Goal: Information Seeking & Learning: Learn about a topic

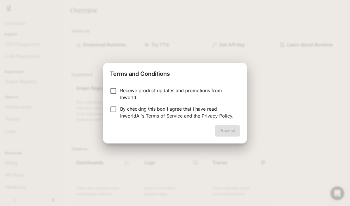
click at [152, 109] on p "By checking this box I agree that I have read InworldAI's Terms of Service and …" at bounding box center [177, 112] width 115 height 14
click at [229, 132] on button "Proceed" at bounding box center [227, 131] width 25 height 12
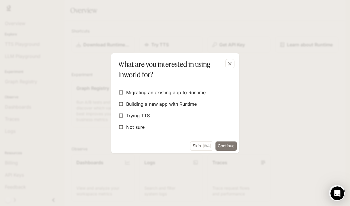
click at [225, 146] on button "Continue" at bounding box center [226, 145] width 21 height 9
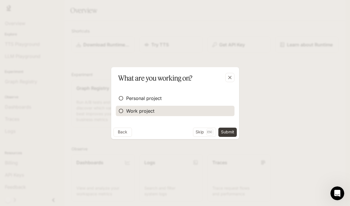
click at [154, 109] on label "Work project" at bounding box center [175, 111] width 119 height 10
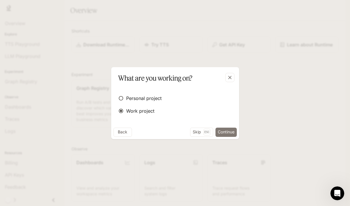
click at [227, 133] on button "Continue" at bounding box center [226, 132] width 21 height 9
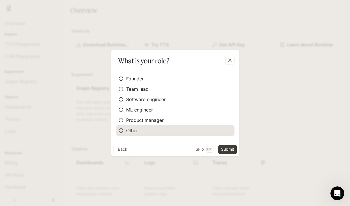
click at [198, 131] on label "Other" at bounding box center [175, 130] width 119 height 10
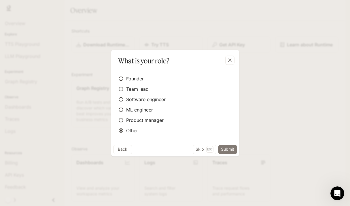
click at [235, 151] on button "Submit" at bounding box center [227, 149] width 18 height 9
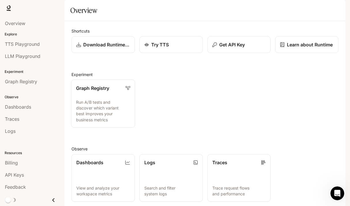
scroll to position [97, 0]
click at [99, 154] on link "Dashboards View and analyze your workspace metrics" at bounding box center [103, 178] width 64 height 48
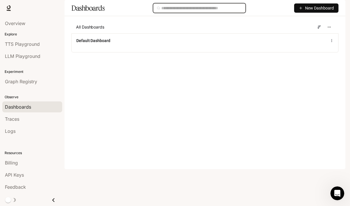
click at [198, 11] on input "text" at bounding box center [201, 8] width 81 height 6
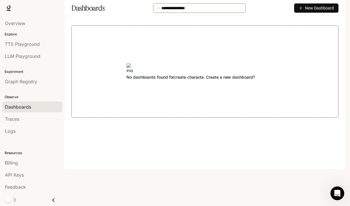
type input "**********"
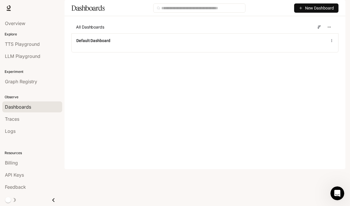
click at [288, 10] on span "Runtime" at bounding box center [283, 8] width 16 height 7
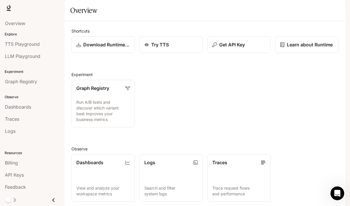
scroll to position [15, 0]
click at [24, 107] on span "Dashboards" at bounding box center [18, 106] width 26 height 7
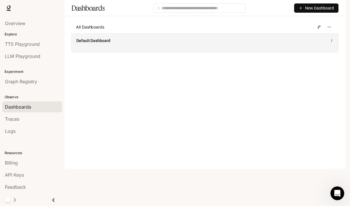
click at [141, 44] on div "Default Dashboard" at bounding box center [149, 41] width 147 height 6
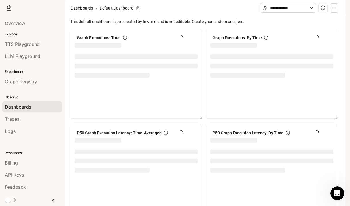
scroll to position [732, 0]
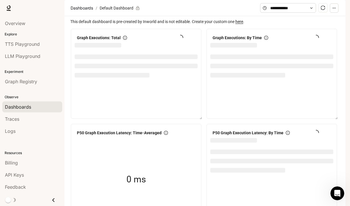
scroll to position [0, 0]
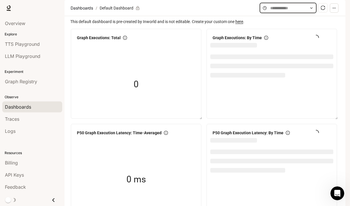
click at [282, 11] on input "text" at bounding box center [288, 8] width 36 height 6
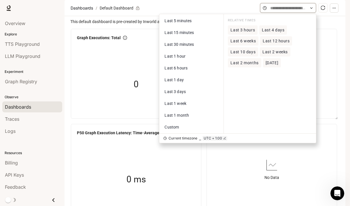
click at [282, 11] on input "text" at bounding box center [288, 8] width 36 height 6
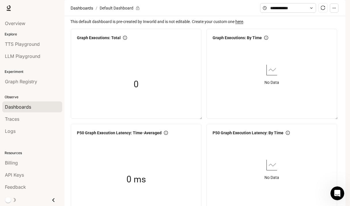
click at [225, 16] on div "Dashboards / Default Dashboard Last 5 minutes Last 15 minutes Last 30 minutes L…" at bounding box center [205, 8] width 281 height 16
click at [28, 23] on div "Overview" at bounding box center [32, 23] width 55 height 7
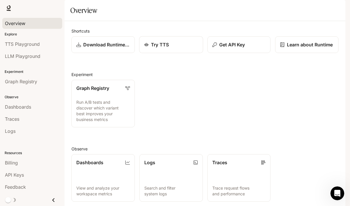
click at [177, 48] on div "Try TTS" at bounding box center [171, 44] width 54 height 7
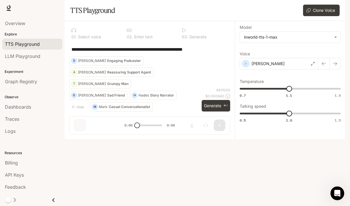
click at [184, 53] on textarea "**********" at bounding box center [149, 49] width 156 height 7
click at [194, 56] on div "**********" at bounding box center [149, 49] width 156 height 14
click at [208, 56] on div "**********" at bounding box center [149, 49] width 161 height 14
click at [287, 69] on div "Dennis" at bounding box center [279, 64] width 79 height 12
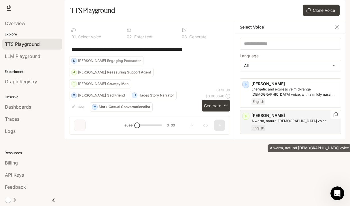
scroll to position [43, 0]
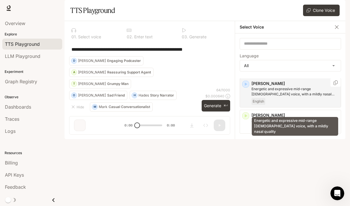
click at [295, 97] on p "Energetic and expressive mid-range male voice, with a mildly nasal quality" at bounding box center [295, 91] width 87 height 10
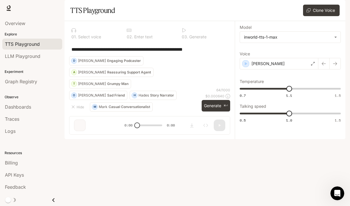
click at [198, 56] on div "**********" at bounding box center [149, 49] width 161 height 14
click at [210, 42] on div "0 1 . Select voice 0 2 . Enter text 0 3 . Generate" at bounding box center [149, 34] width 161 height 17
click at [46, 46] on div "TTS Playground" at bounding box center [32, 44] width 55 height 7
click at [213, 112] on button "Generate ⌘⏎" at bounding box center [216, 106] width 29 height 12
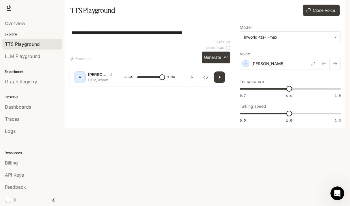
type input "*"
click at [22, 58] on span "LLM Playground" at bounding box center [22, 56] width 35 height 7
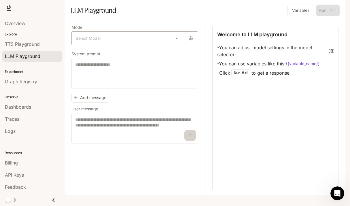
click at [94, 56] on body "Skip to main content Runtime Runtime Documentation Documentation Portal Overvie…" at bounding box center [175, 103] width 350 height 206
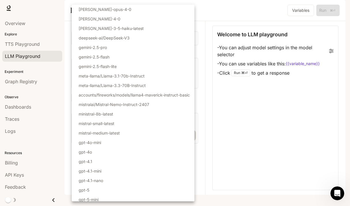
click at [37, 61] on div at bounding box center [175, 103] width 350 height 206
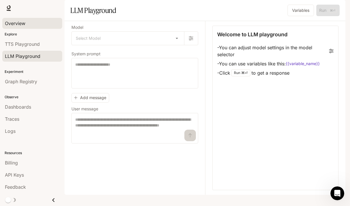
click at [15, 26] on span "Overview" at bounding box center [15, 23] width 20 height 7
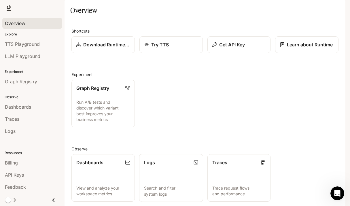
scroll to position [97, 0]
click at [115, 154] on link "Dashboards View and analyze your workspace metrics" at bounding box center [103, 178] width 64 height 48
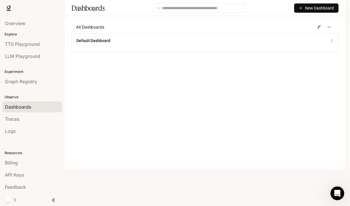
click at [143, 61] on main "Dashboards New Dashboard All Dashboards Default Dashboard" at bounding box center [205, 30] width 281 height 61
click at [337, 9] on icon "button" at bounding box center [337, 8] width 3 height 3
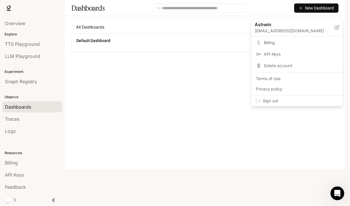
click at [286, 66] on span "Delete account" at bounding box center [301, 66] width 74 height 6
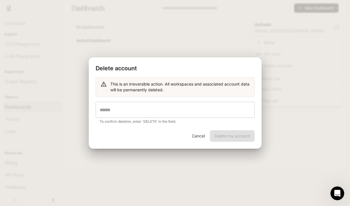
click at [196, 116] on input "text" at bounding box center [175, 110] width 159 height 16
click at [197, 139] on button "Cancel" at bounding box center [198, 136] width 18 height 12
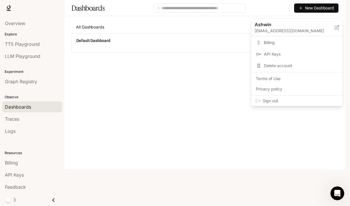
click at [181, 158] on div at bounding box center [175, 103] width 350 height 206
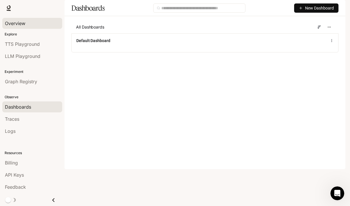
click at [22, 23] on span "Overview" at bounding box center [15, 23] width 20 height 7
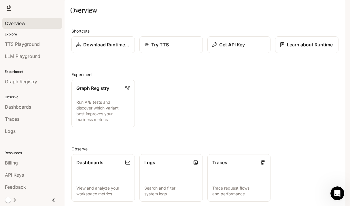
click at [12, 10] on div at bounding box center [9, 8] width 8 height 8
click at [6, 8] on icon at bounding box center [9, 8] width 6 height 6
click at [339, 9] on icon "button" at bounding box center [337, 8] width 3 height 3
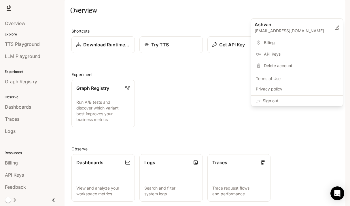
click at [290, 102] on span "Sign out" at bounding box center [300, 101] width 75 height 6
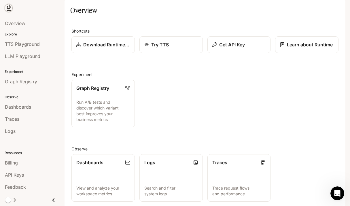
click at [10, 9] on icon at bounding box center [9, 8] width 6 height 6
click at [335, 8] on icon "button" at bounding box center [337, 8] width 5 height 5
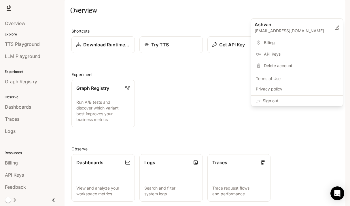
click at [289, 64] on span "Delete account" at bounding box center [301, 66] width 74 height 6
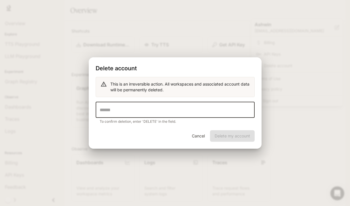
click at [176, 114] on input "text" at bounding box center [175, 110] width 159 height 16
type input "******"
click at [225, 139] on button "Delete my account" at bounding box center [232, 136] width 45 height 12
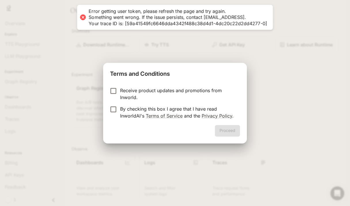
click at [161, 110] on p "By checking this box I agree that I have read InworldAI's Terms of Service and …" at bounding box center [177, 112] width 115 height 14
click at [226, 133] on button "Proceed" at bounding box center [227, 131] width 25 height 12
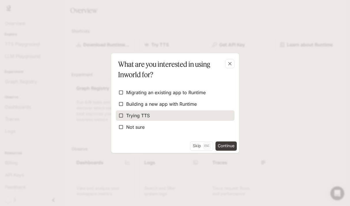
click at [152, 114] on label "Trying TTS" at bounding box center [175, 115] width 119 height 10
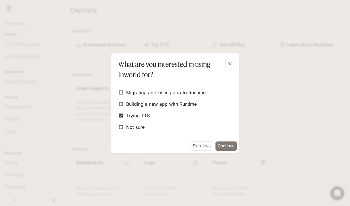
click at [225, 145] on button "Continue" at bounding box center [226, 145] width 21 height 9
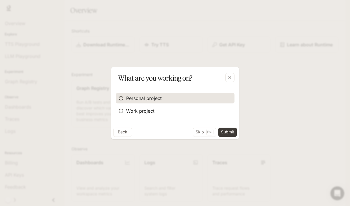
click at [161, 100] on label "Personal project" at bounding box center [175, 98] width 119 height 10
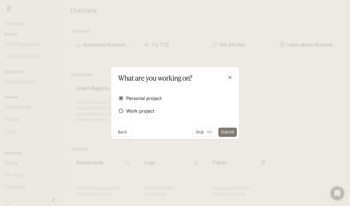
click at [224, 130] on button "Submit" at bounding box center [227, 132] width 18 height 9
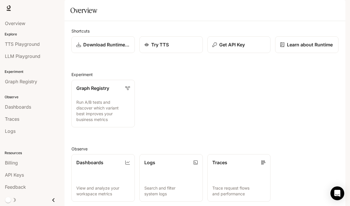
click at [305, 8] on span "Documentation" at bounding box center [310, 8] width 29 height 7
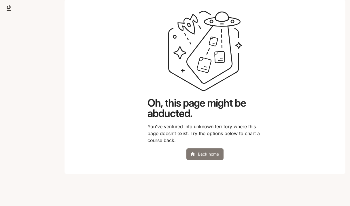
click at [206, 160] on link "Back home" at bounding box center [204, 154] width 37 height 12
